Goal: Information Seeking & Learning: Learn about a topic

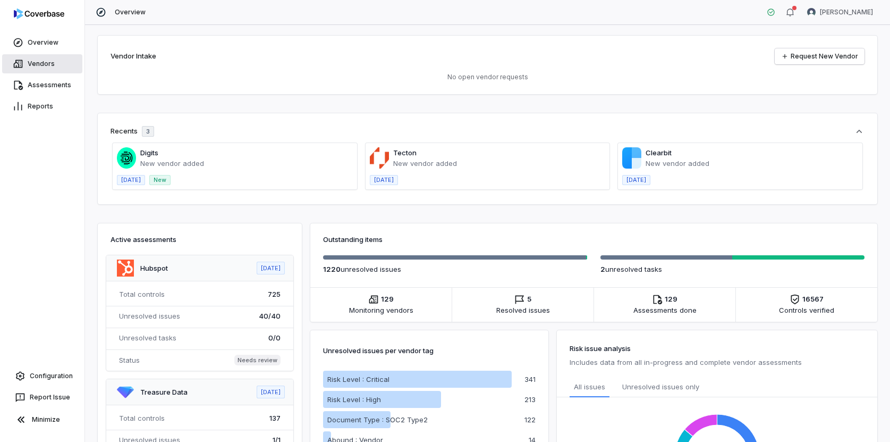
click at [48, 62] on link "Vendors" at bounding box center [42, 63] width 80 height 19
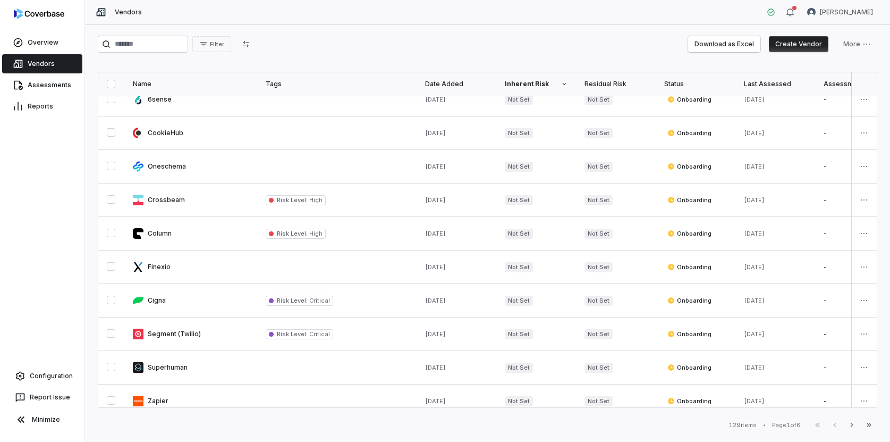
scroll to position [525, 0]
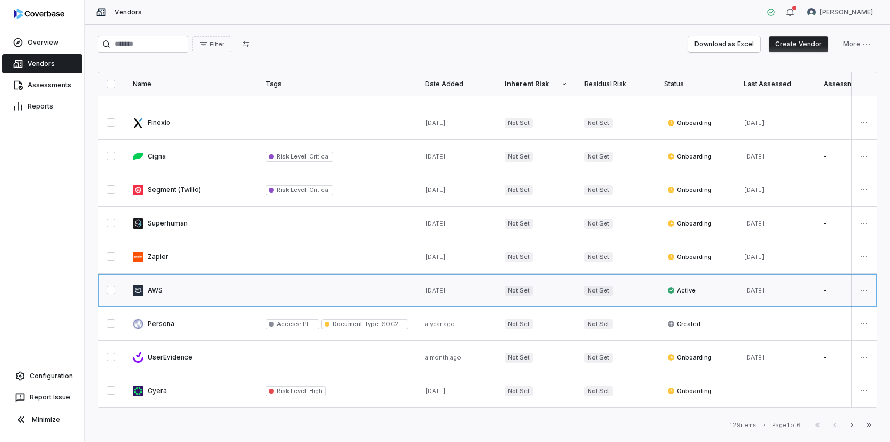
click at [155, 296] on link at bounding box center [190, 290] width 133 height 33
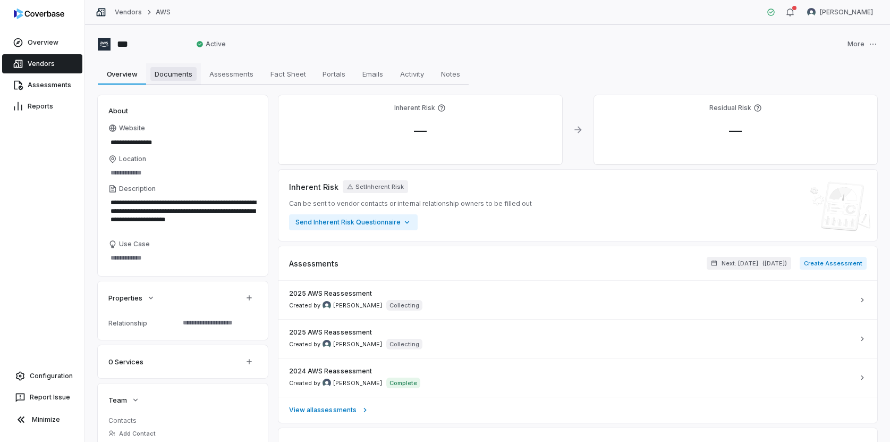
click at [175, 78] on span "Documents" at bounding box center [173, 74] width 46 height 14
type textarea "*"
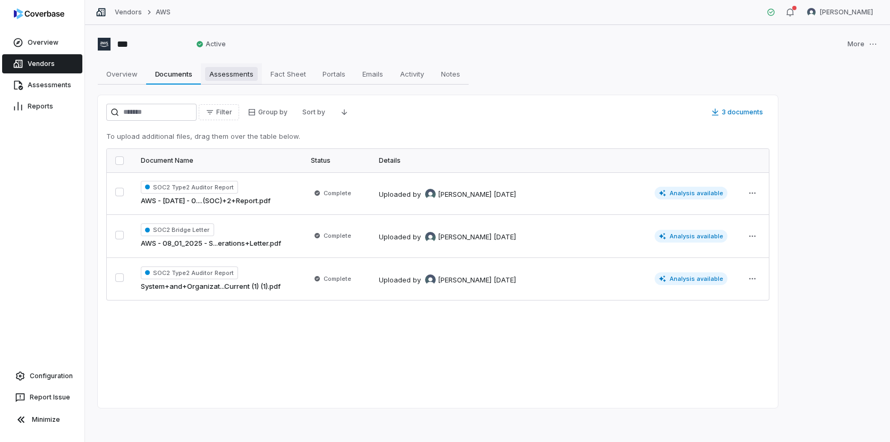
click at [232, 80] on span "Assessments" at bounding box center [231, 74] width 53 height 14
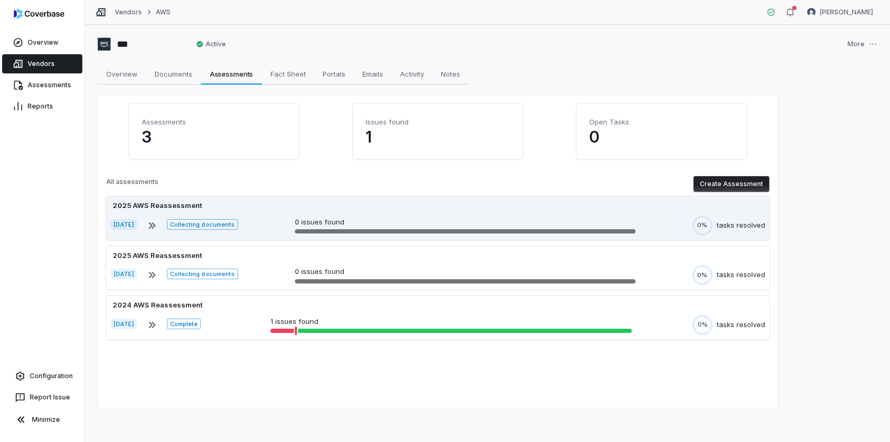
click at [278, 230] on div "[DATE] Collecting documents 0 issues found 0% tasks resolved" at bounding box center [438, 225] width 655 height 20
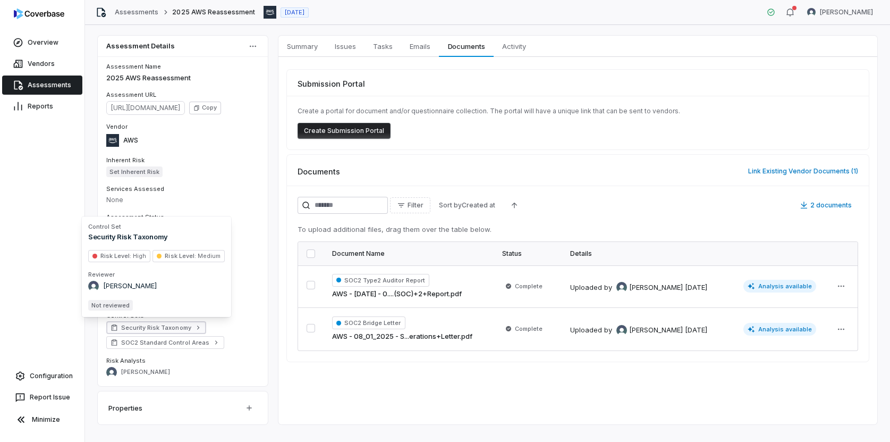
click at [148, 328] on span "Security Risk Taxonomy" at bounding box center [156, 327] width 70 height 9
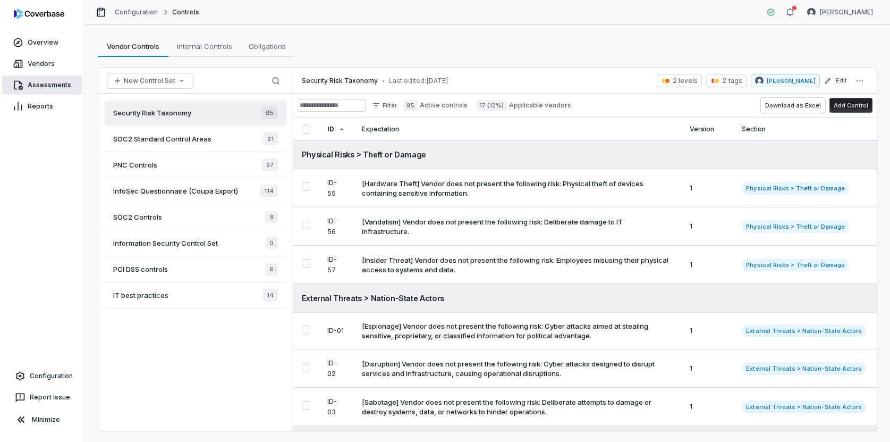
click at [64, 84] on link "Assessments" at bounding box center [42, 84] width 80 height 19
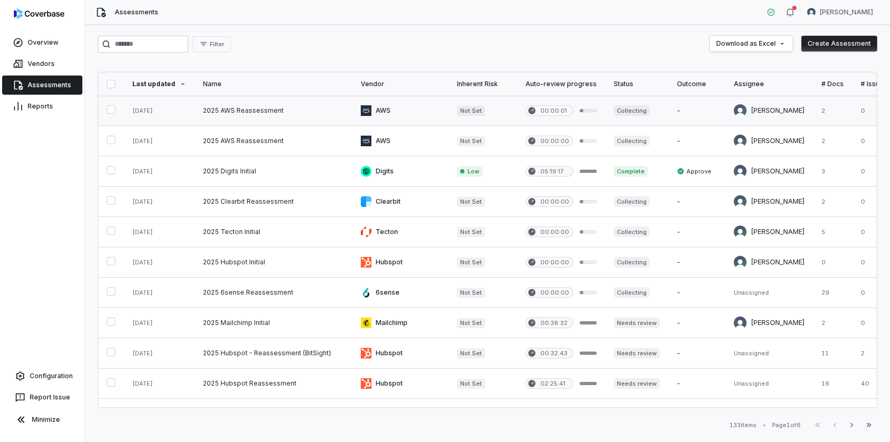
click at [251, 108] on link at bounding box center [273, 111] width 158 height 30
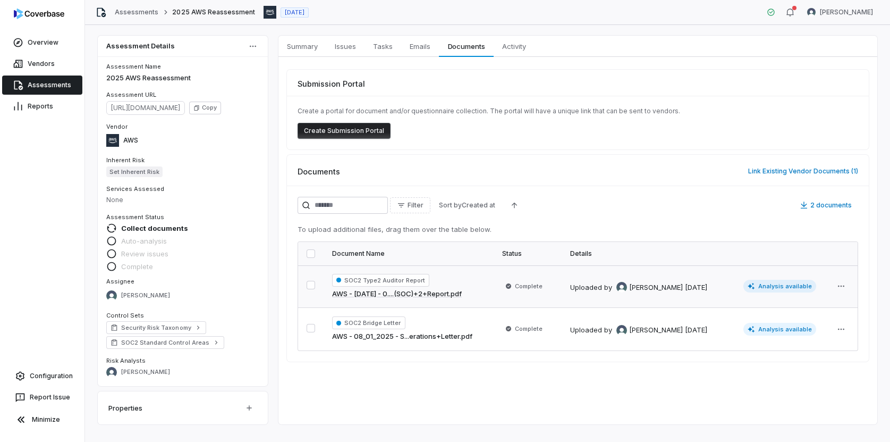
click at [444, 292] on link "AWS - [DATE] - 0....(SOC)+2+Report.pdf" at bounding box center [397, 294] width 130 height 11
click at [517, 297] on td "Complete" at bounding box center [528, 286] width 68 height 43
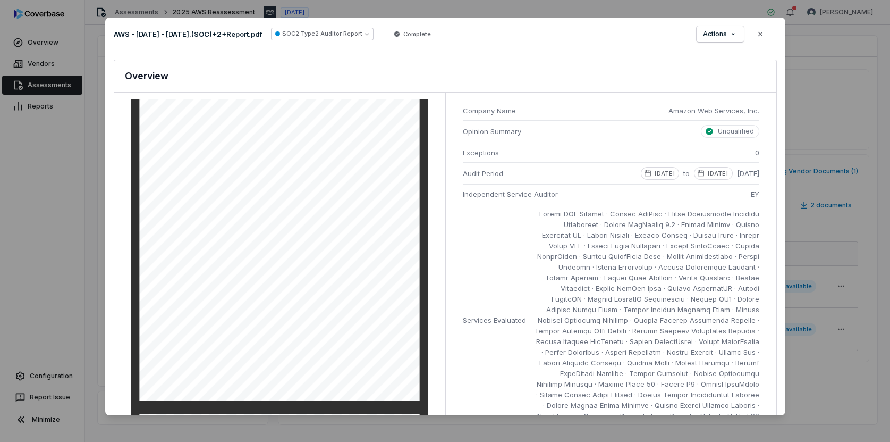
scroll to position [2831, 0]
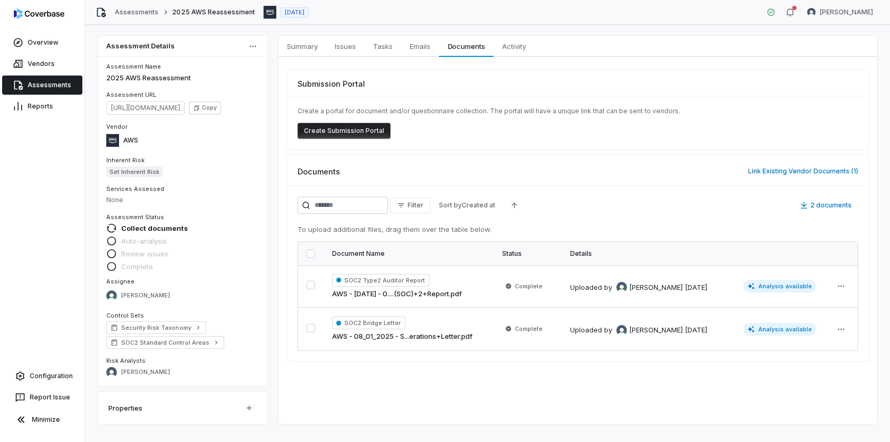
click at [28, 87] on link "Assessments" at bounding box center [42, 84] width 80 height 19
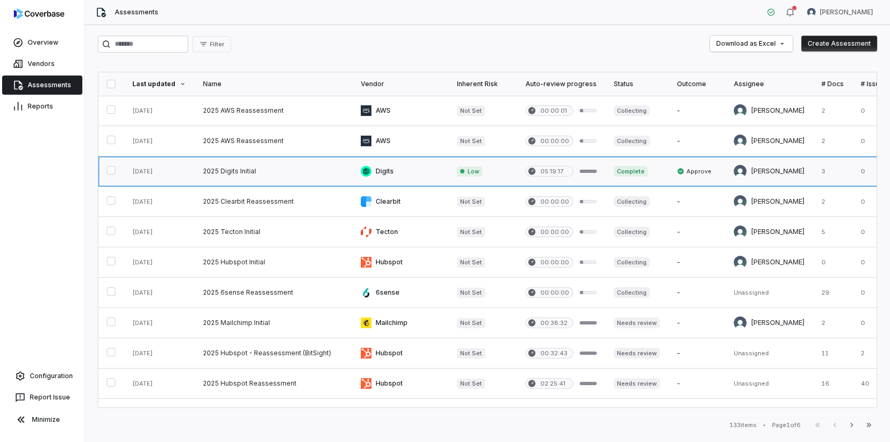
click at [298, 173] on link at bounding box center [273, 171] width 158 height 30
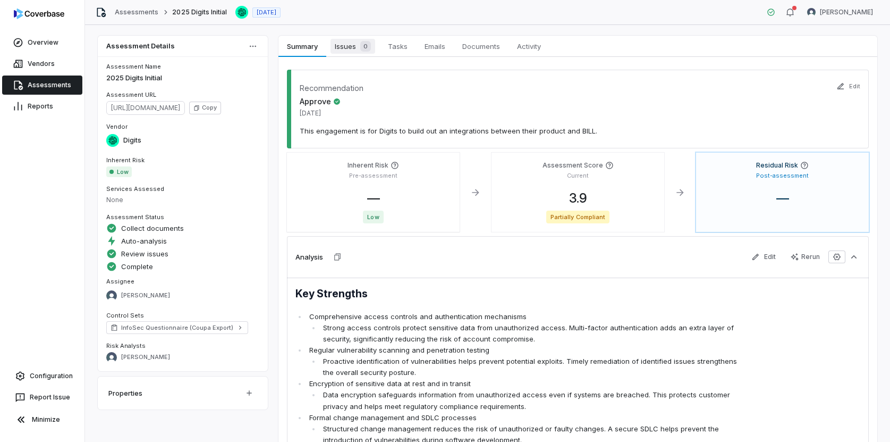
click at [347, 50] on span "Issues 0" at bounding box center [353, 46] width 45 height 15
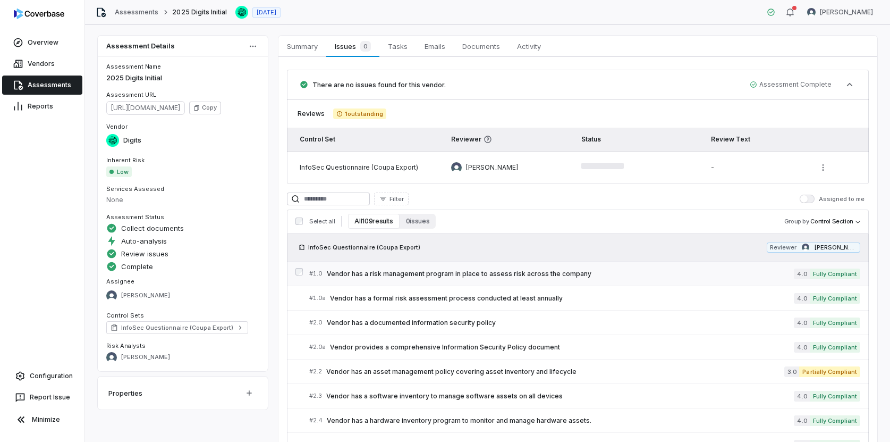
click at [412, 277] on span "Vendor has a risk management program in place to assess risk across the company" at bounding box center [560, 273] width 467 height 9
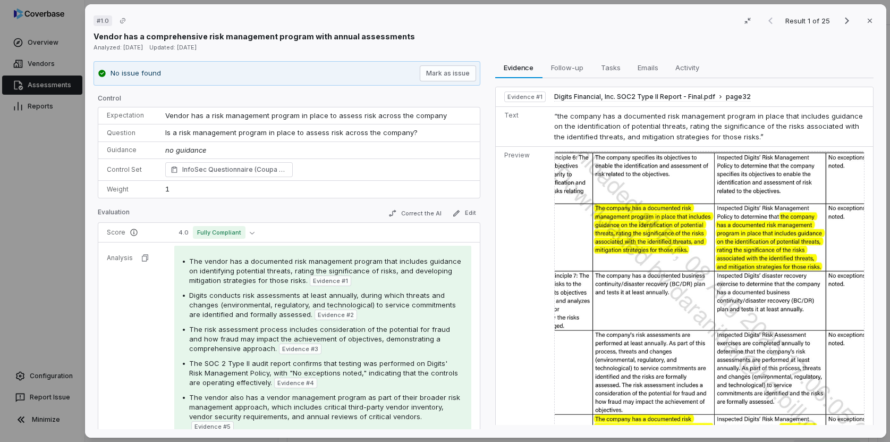
click at [208, 115] on span "Vendor has a risk management program in place to assess risk across the company" at bounding box center [306, 115] width 282 height 9
click at [209, 116] on span "Vendor has a risk management program in place to assess risk across the company" at bounding box center [306, 115] width 282 height 9
drag, startPoint x: 209, startPoint y: 116, endPoint x: 289, endPoint y: 112, distance: 79.3
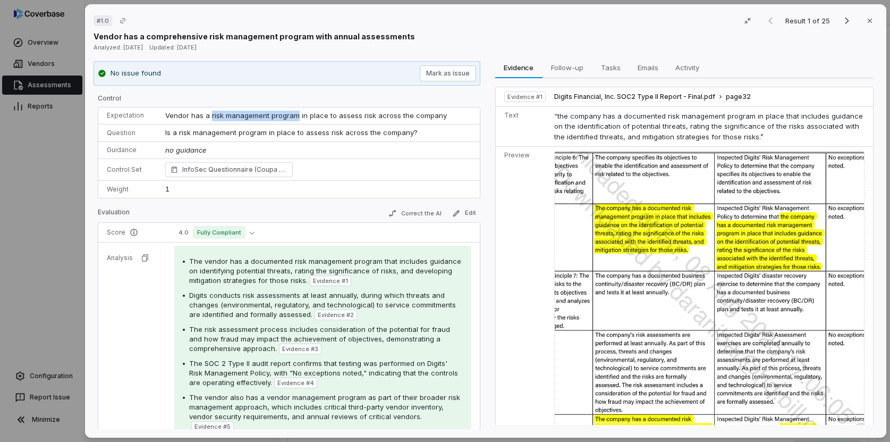
click at [289, 112] on span "Vendor has a risk management program in place to assess risk across the company" at bounding box center [306, 115] width 282 height 9
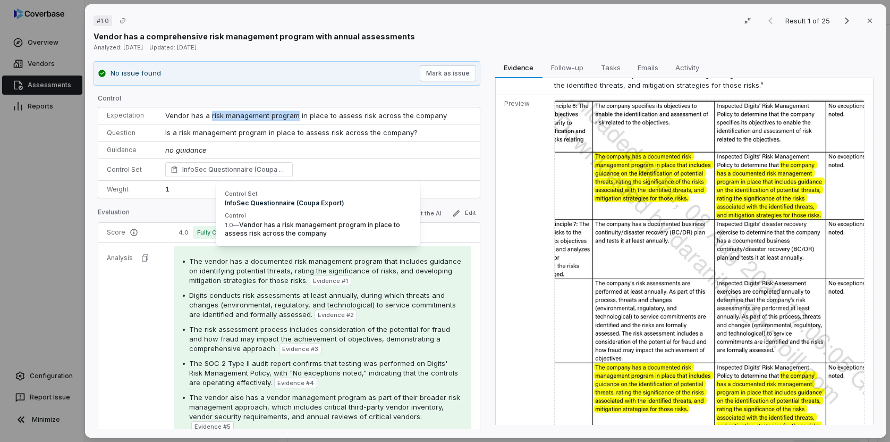
click at [297, 118] on span "Vendor has a risk management program in place to assess risk across the company" at bounding box center [306, 115] width 282 height 9
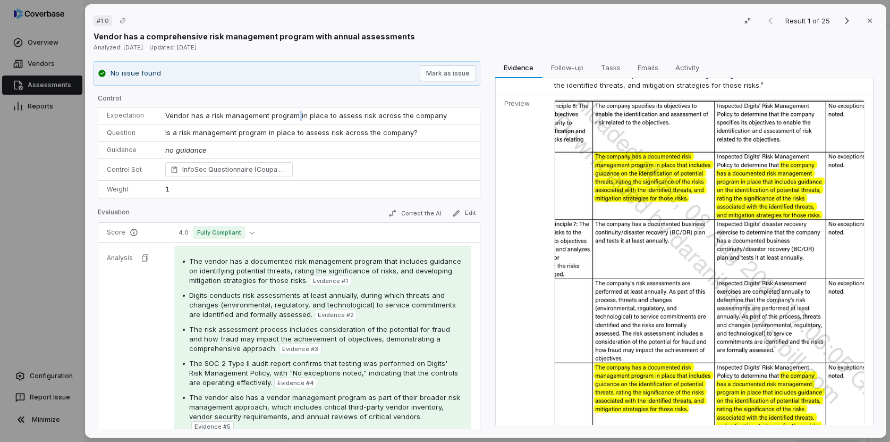
click at [297, 118] on span "Vendor has a risk management program in place to assess risk across the company" at bounding box center [306, 115] width 282 height 9
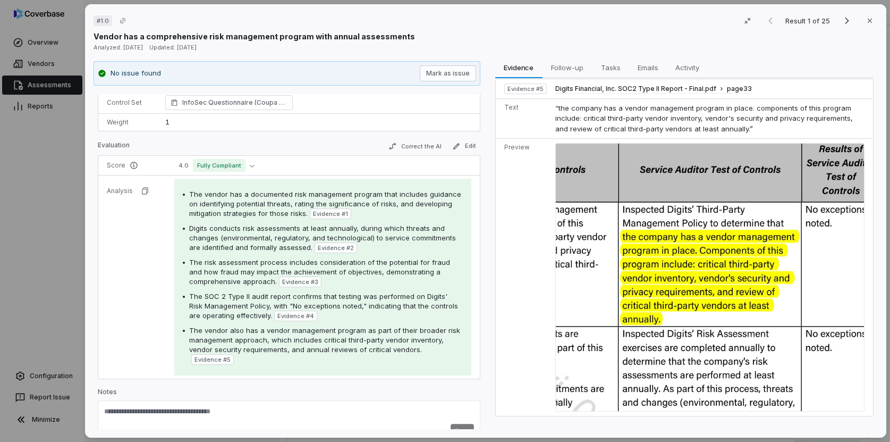
scroll to position [75, 0]
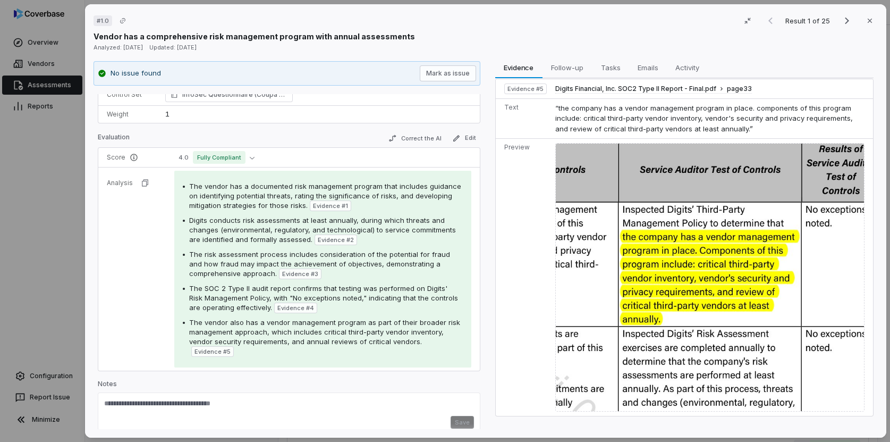
click at [843, 14] on div "Result 1 of 25 Close" at bounding box center [818, 21] width 118 height 16
click at [843, 23] on icon "Next result" at bounding box center [846, 20] width 13 height 13
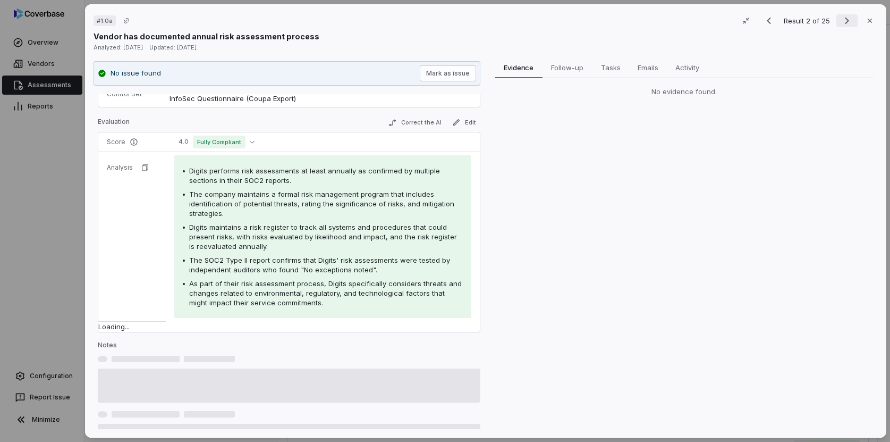
scroll to position [56, 0]
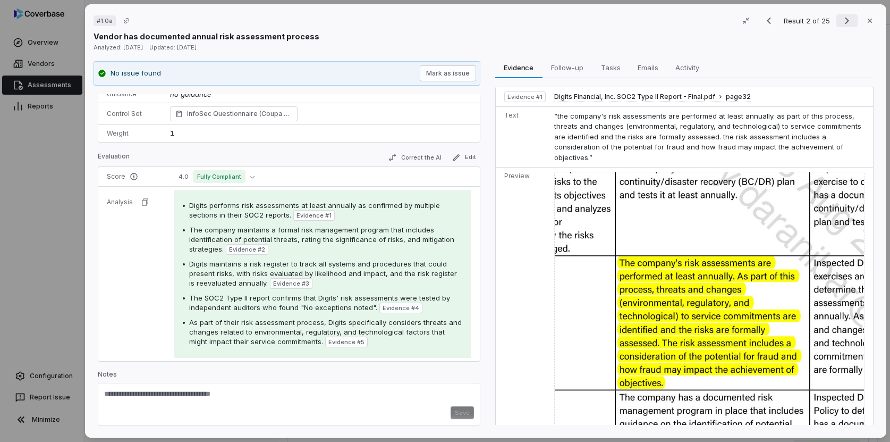
click at [843, 23] on icon "Next result" at bounding box center [846, 20] width 13 height 13
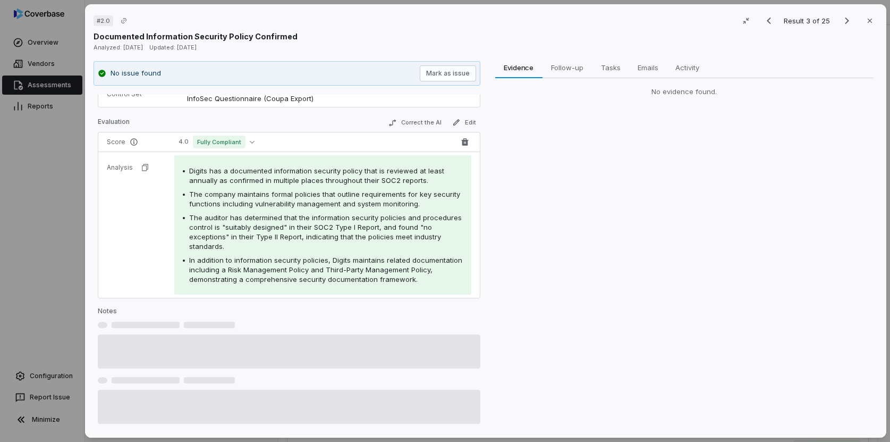
scroll to position [41, 0]
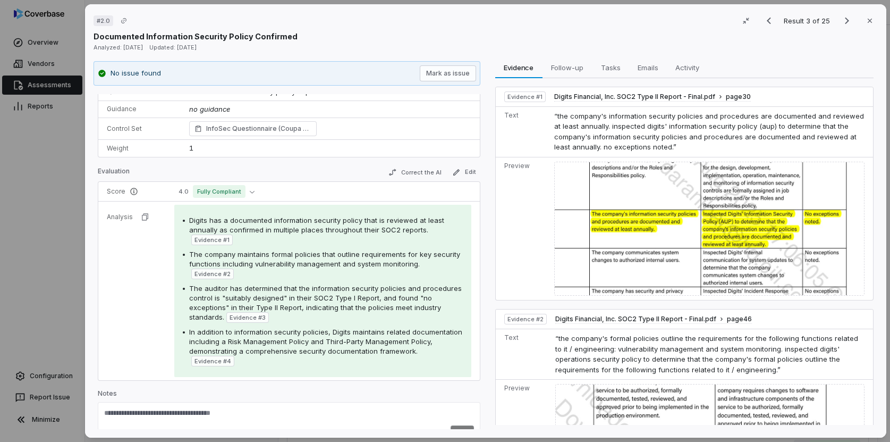
click at [53, 232] on div "# 2.0 Result 3 of 25 Close Documented Information Security Policy Confirmed Ana…" at bounding box center [445, 221] width 890 height 442
